Goal: Task Accomplishment & Management: Manage account settings

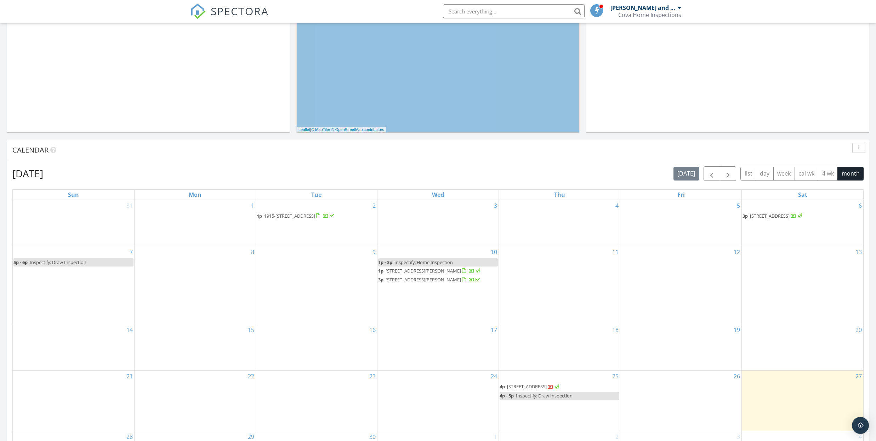
scroll to position [237, 0]
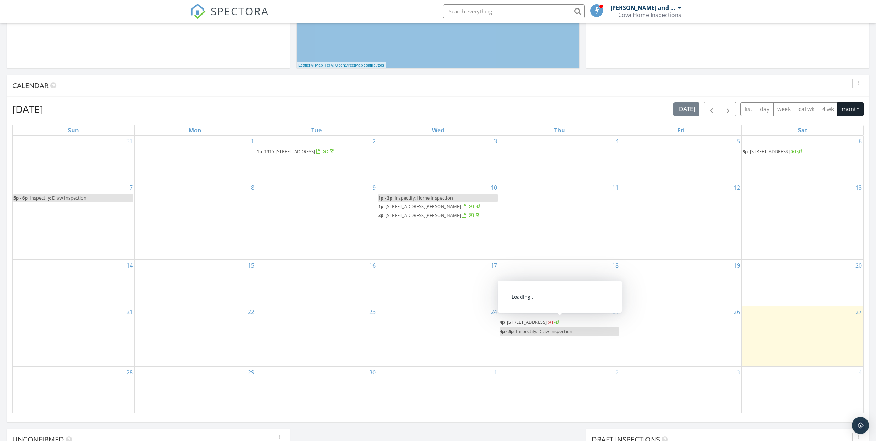
click at [542, 324] on link "4p 742 Jefferson Ave, Chula Vista 91910" at bounding box center [560, 322] width 120 height 9
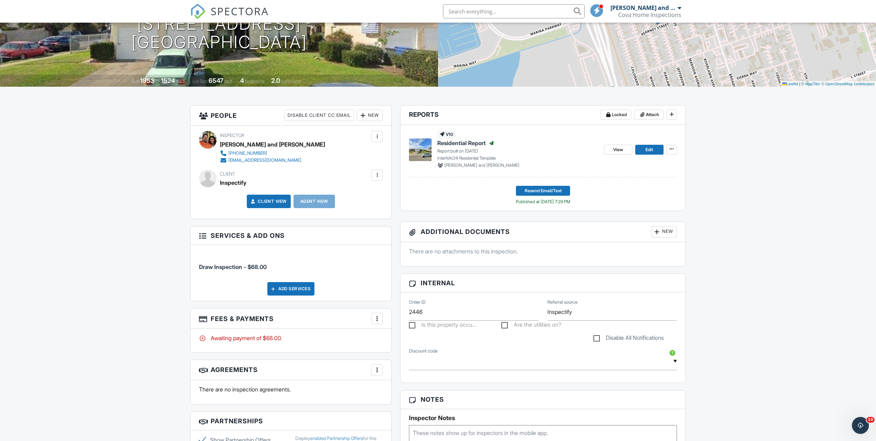
click at [373, 318] on div "More" at bounding box center [377, 318] width 11 height 11
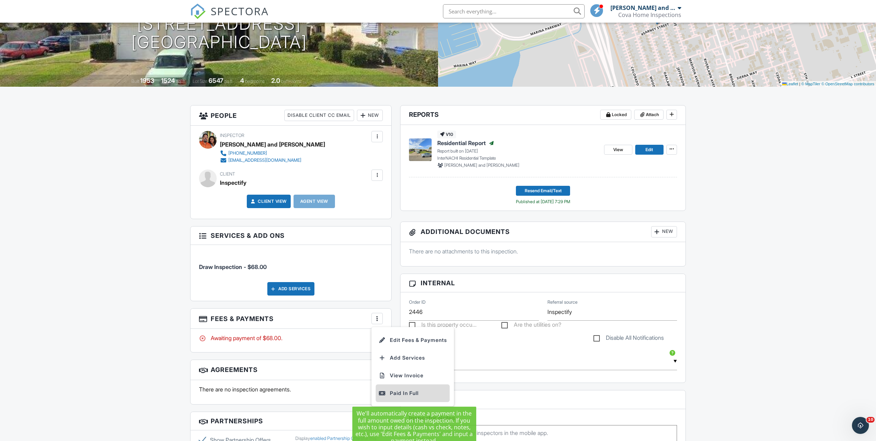
click at [384, 396] on div at bounding box center [382, 393] width 7 height 7
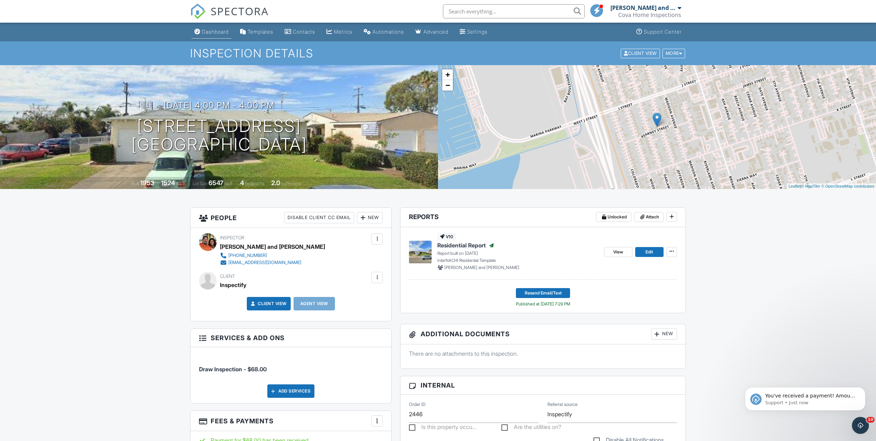
click at [215, 33] on div "Dashboard" at bounding box center [215, 32] width 27 height 6
